Goal: Find contact information: Find contact information

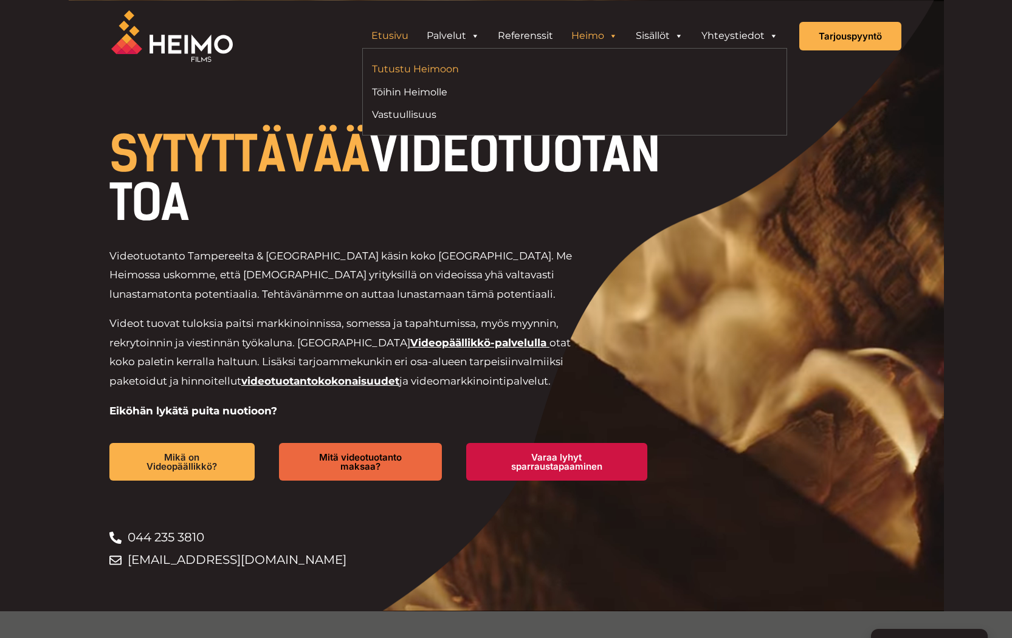
click at [448, 67] on link "Tutustu Heimoon" at bounding box center [469, 69] width 194 height 16
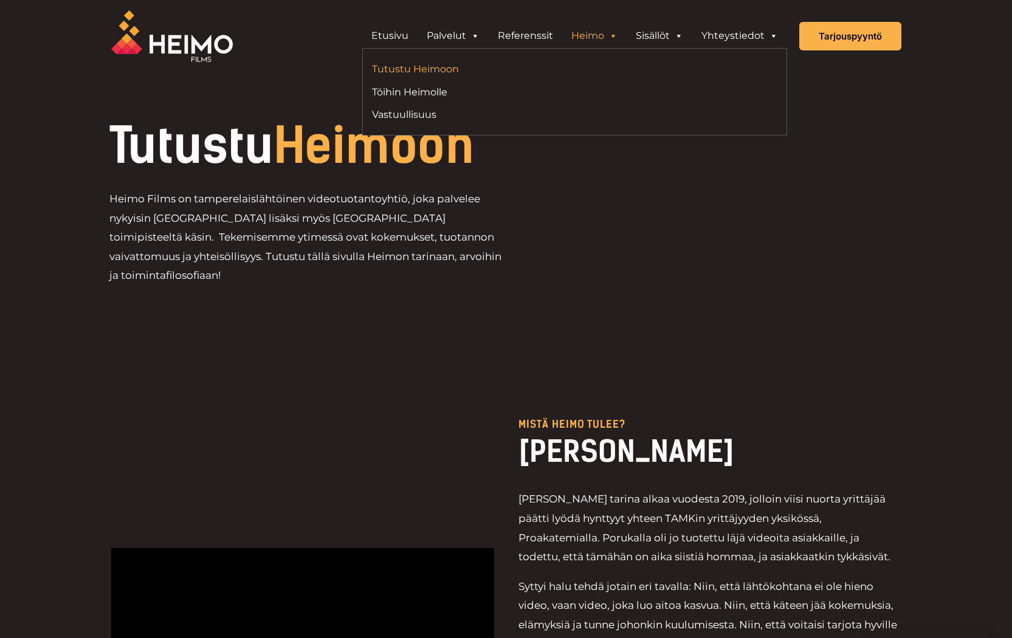
click at [427, 68] on link "Tutustu Heimoon" at bounding box center [469, 69] width 194 height 16
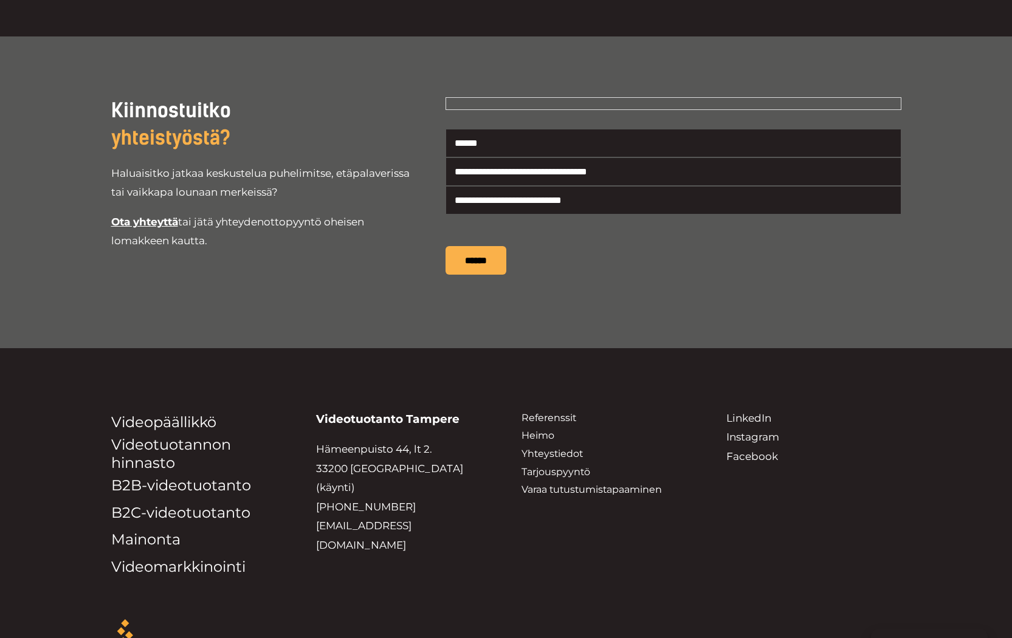
scroll to position [2259, 0]
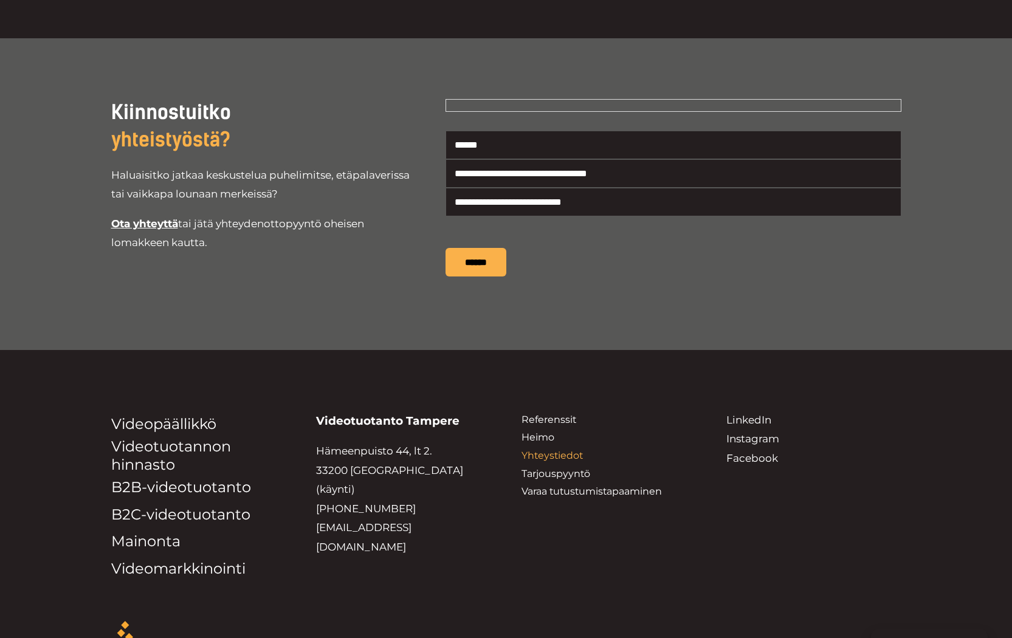
click at [566, 450] on link "Yhteystiedot" at bounding box center [551, 456] width 61 height 12
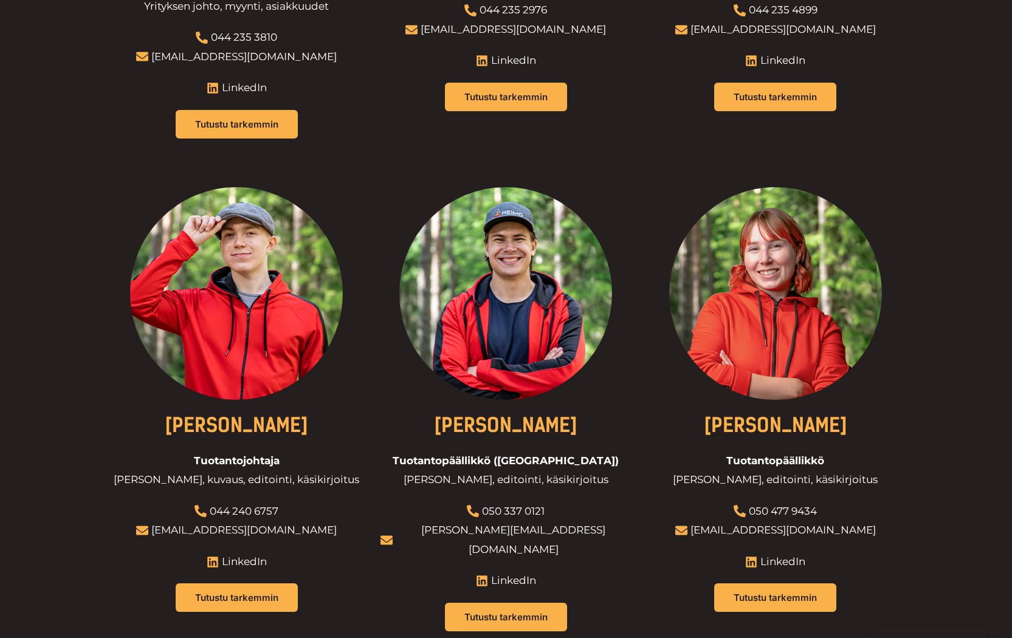
scroll to position [797, 0]
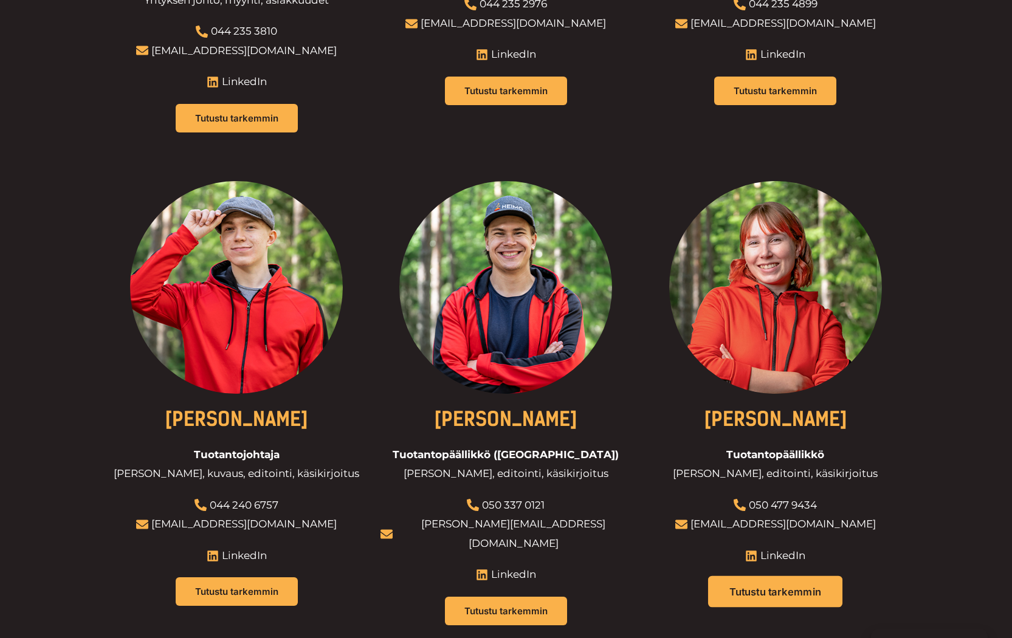
click at [765, 576] on link "Tutustu tarkemmin" at bounding box center [775, 592] width 134 height 32
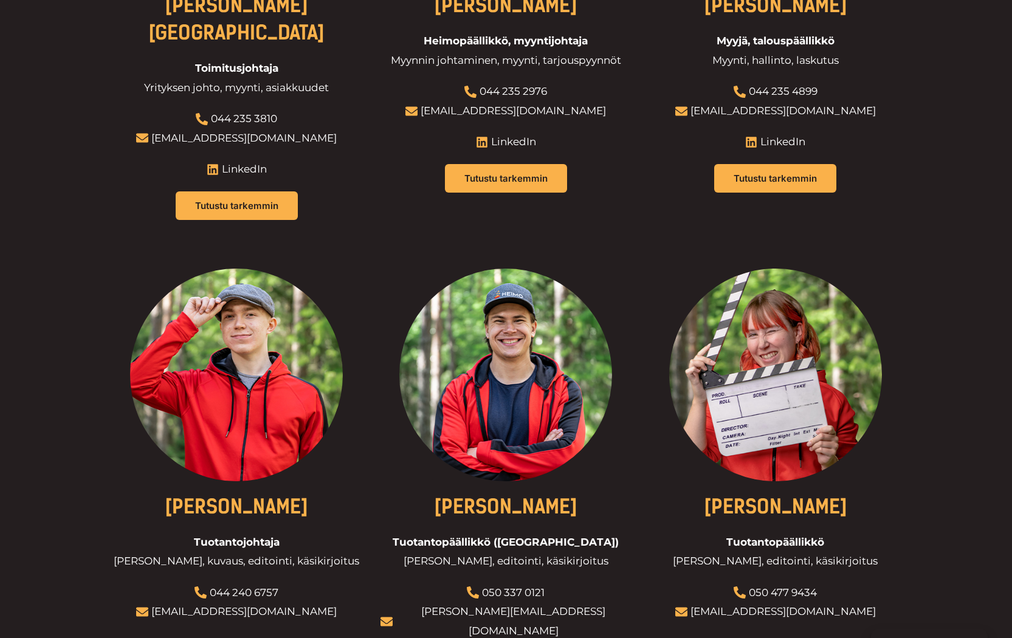
scroll to position [738, 0]
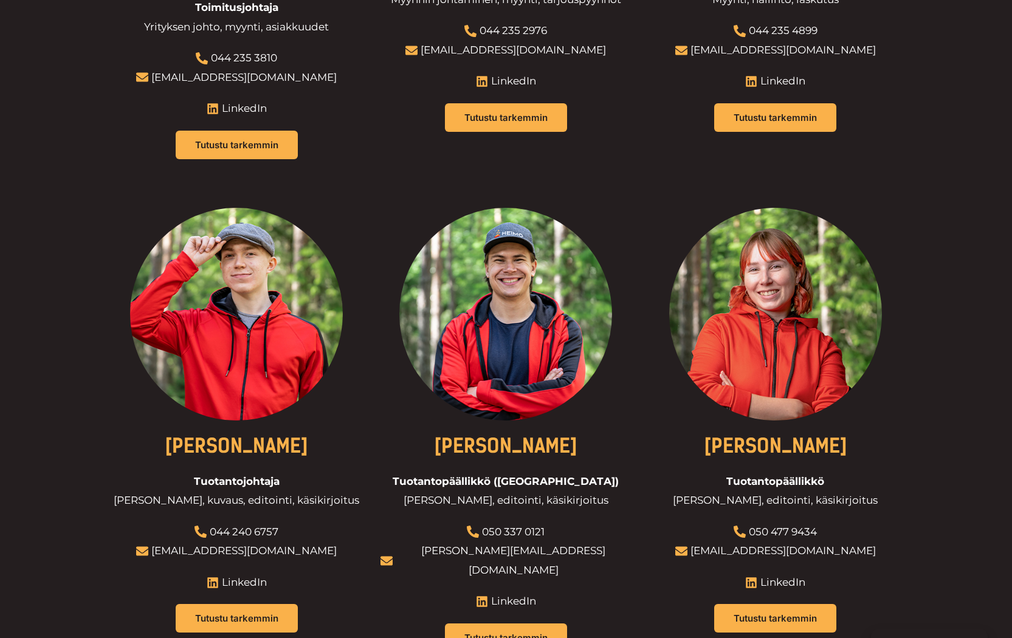
scroll to position [771, 0]
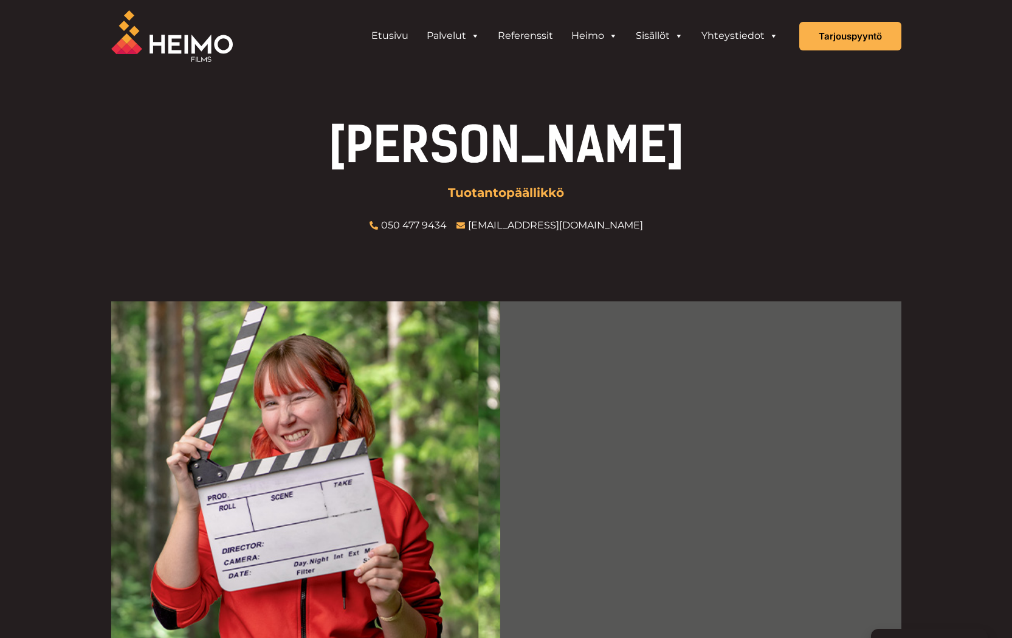
scroll to position [212, 0]
